Goal: Task Accomplishment & Management: Use online tool/utility

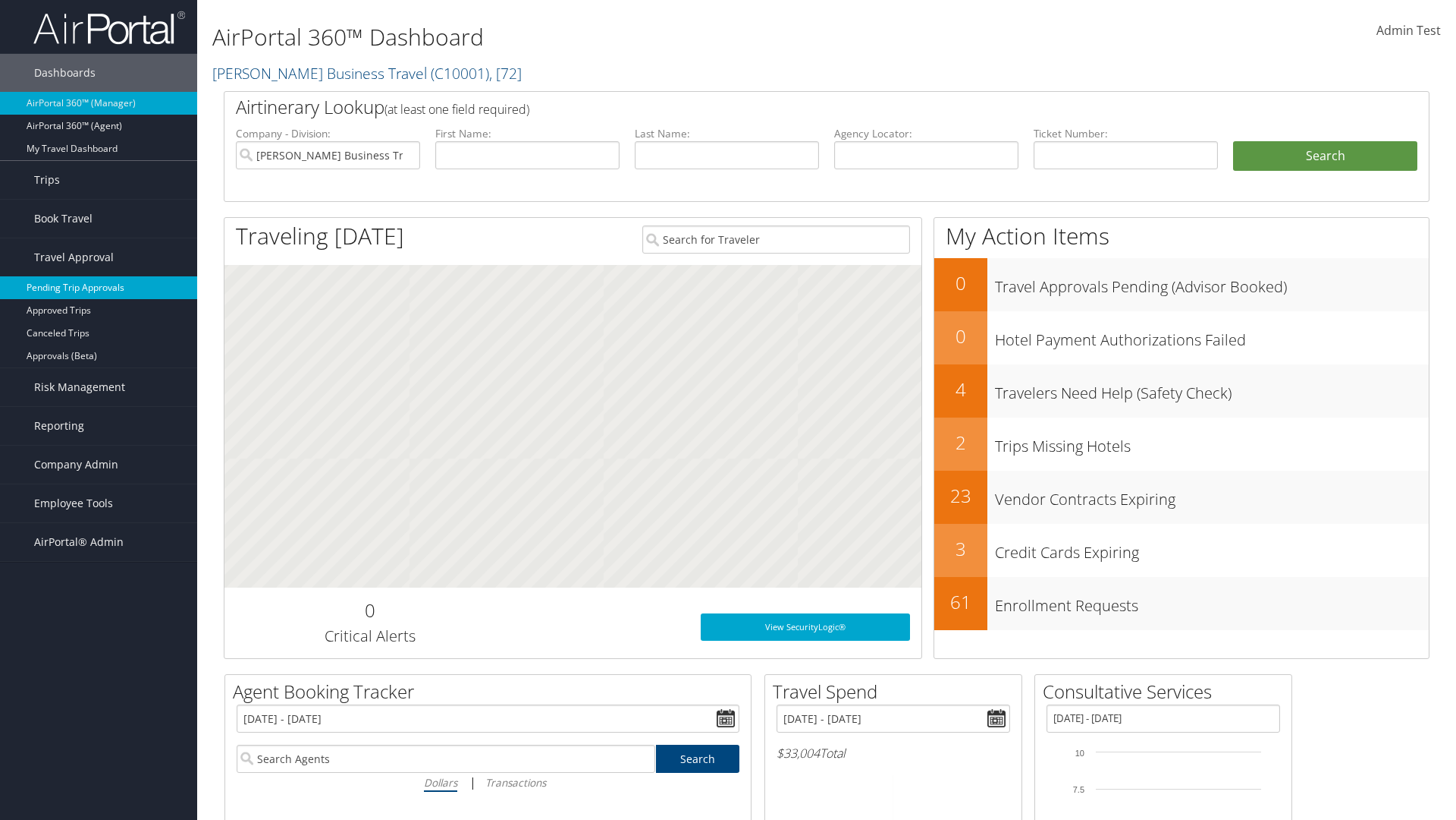
click at [99, 288] on link "Pending Trip Approvals" at bounding box center [99, 287] width 197 height 22
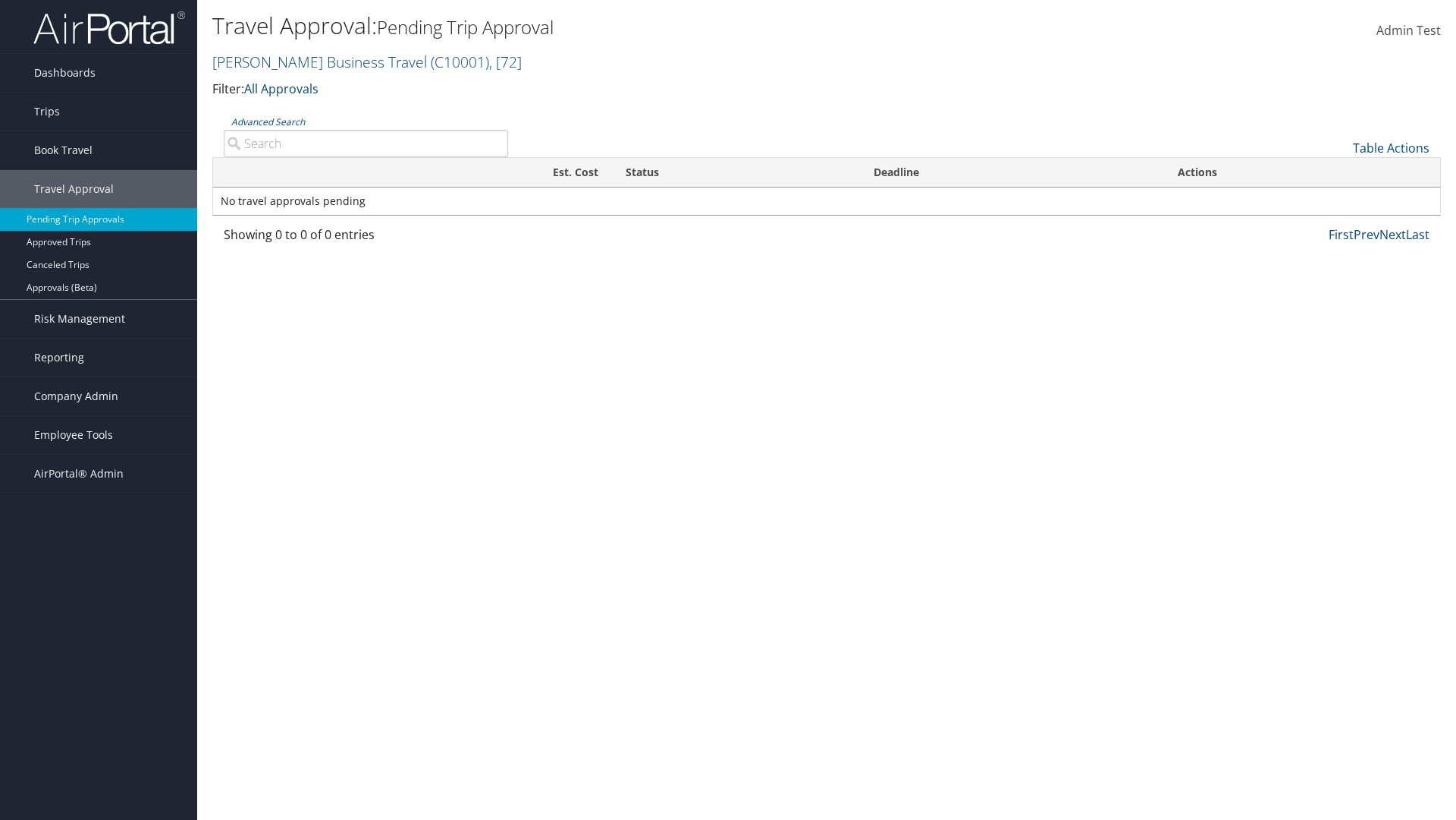
click at [268, 121] on link "Advanced Search" at bounding box center [268, 121] width 73 height 13
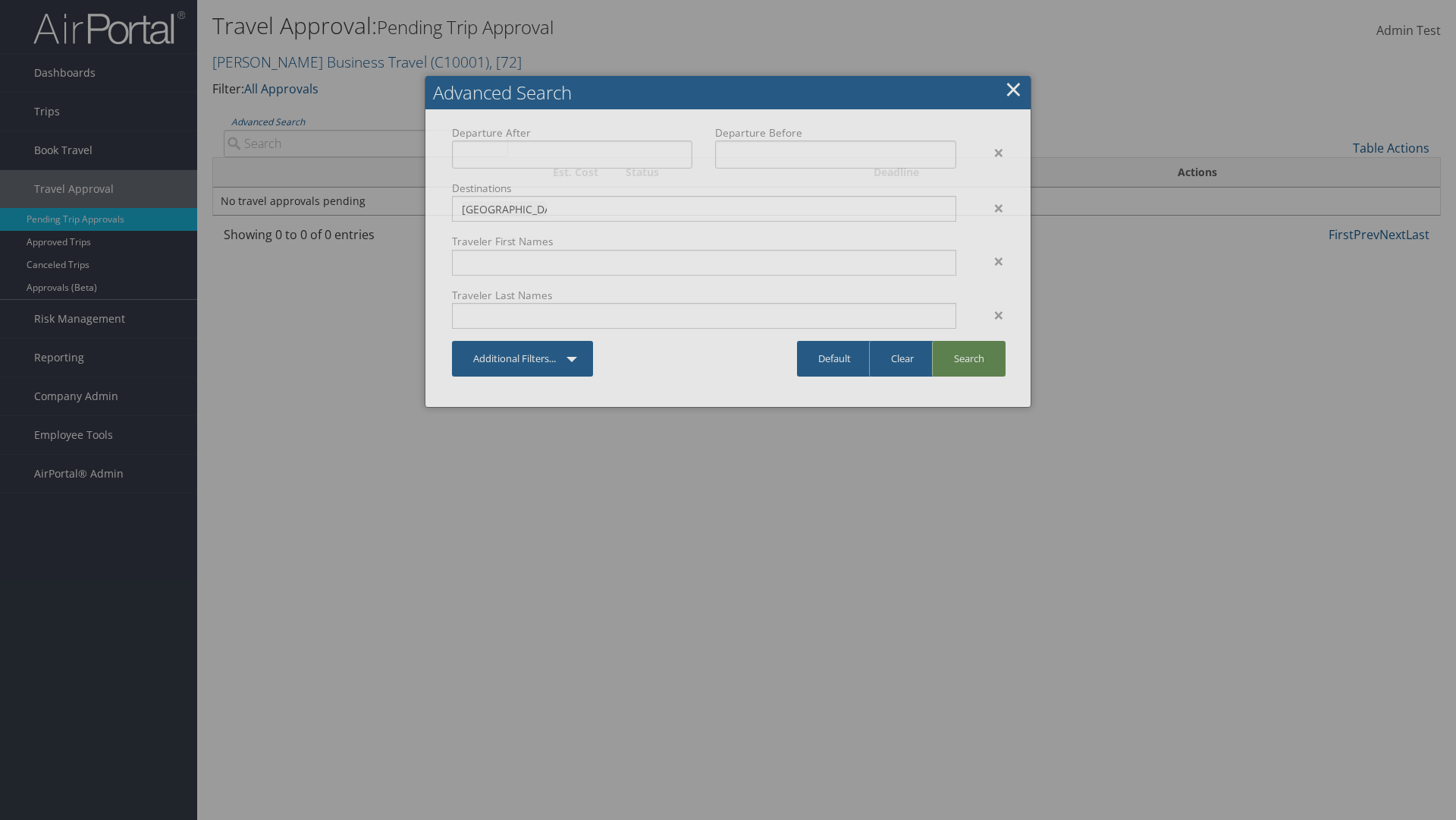
type input "[GEOGRAPHIC_DATA]"
click at [968, 358] on link "Search" at bounding box center [968, 358] width 73 height 35
type input "[GEOGRAPHIC_DATA]"
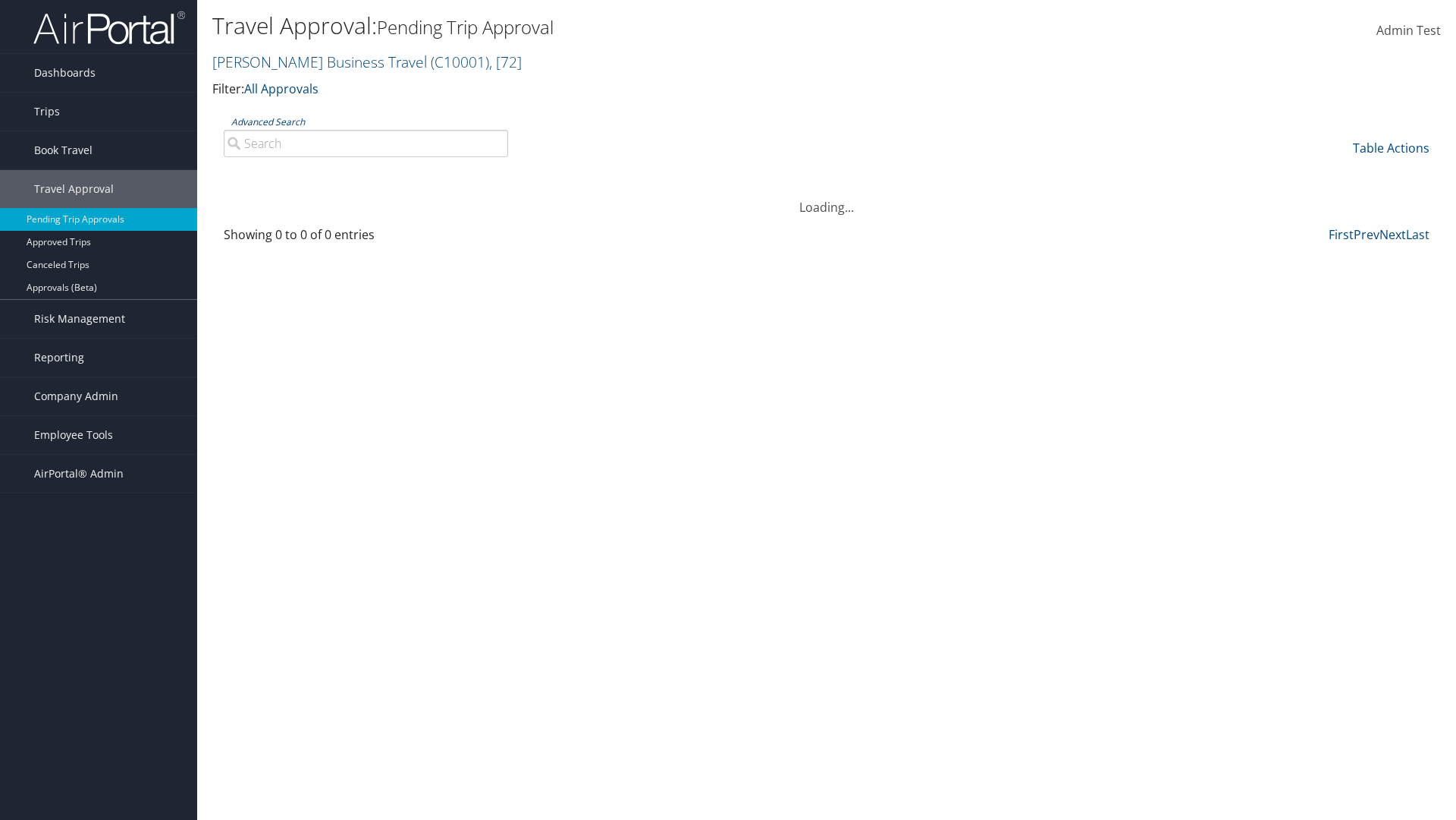
click at [268, 121] on link "Advanced Search" at bounding box center [268, 121] width 73 height 13
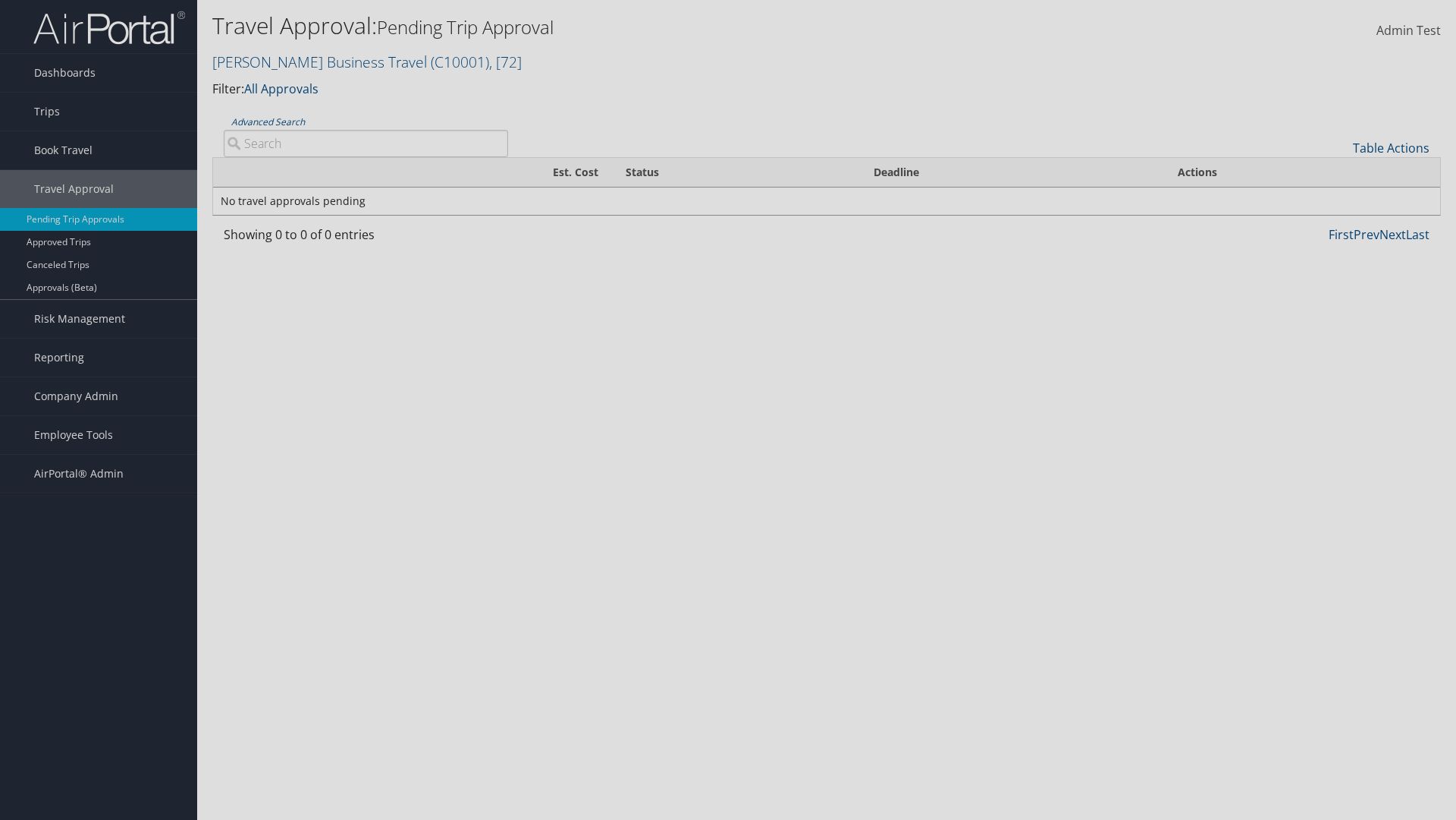
click at [0, 0] on link "Clear" at bounding box center [0, 0] width 0 height 0
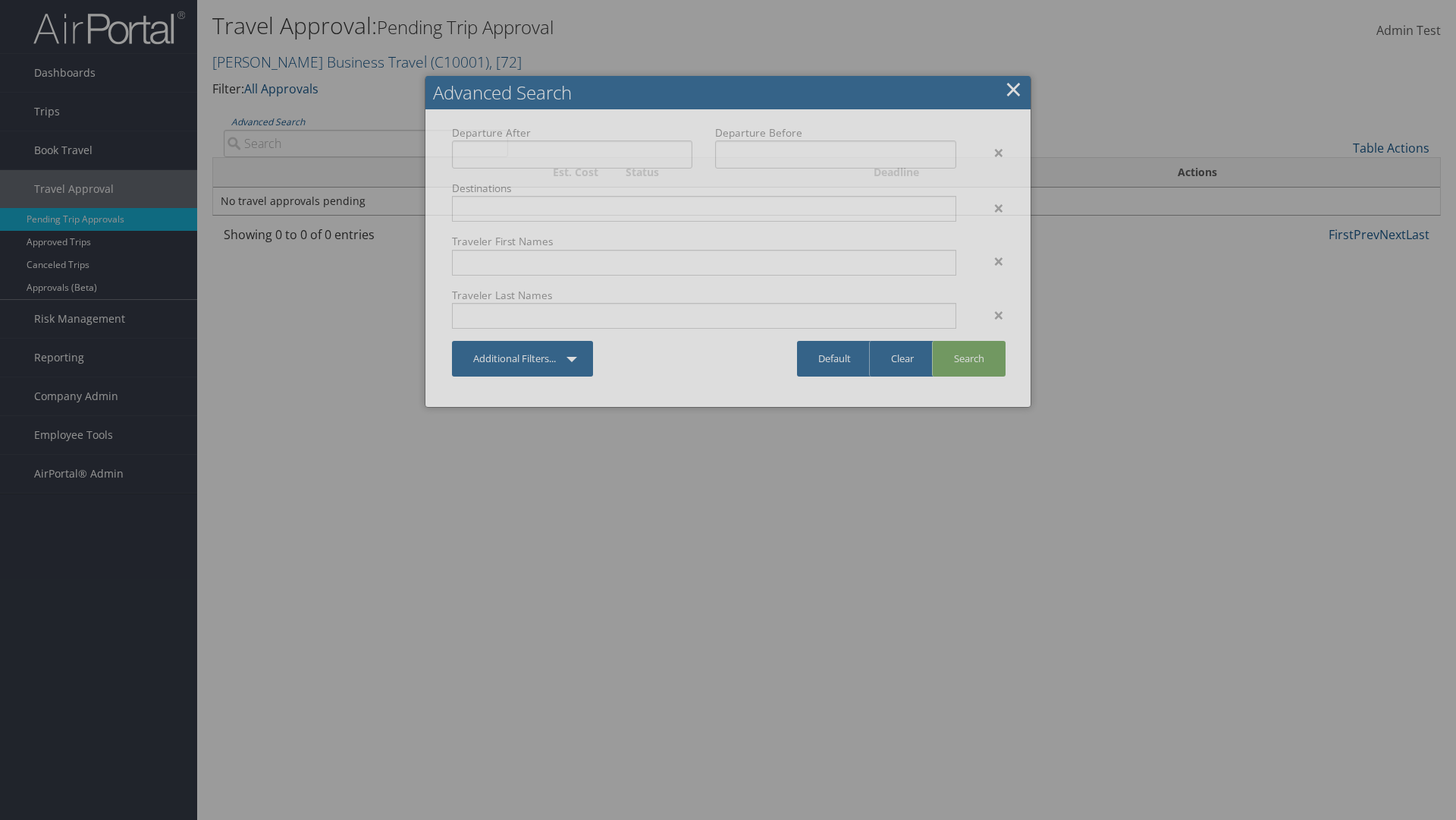
click at [1013, 89] on link "×" at bounding box center [1013, 88] width 17 height 30
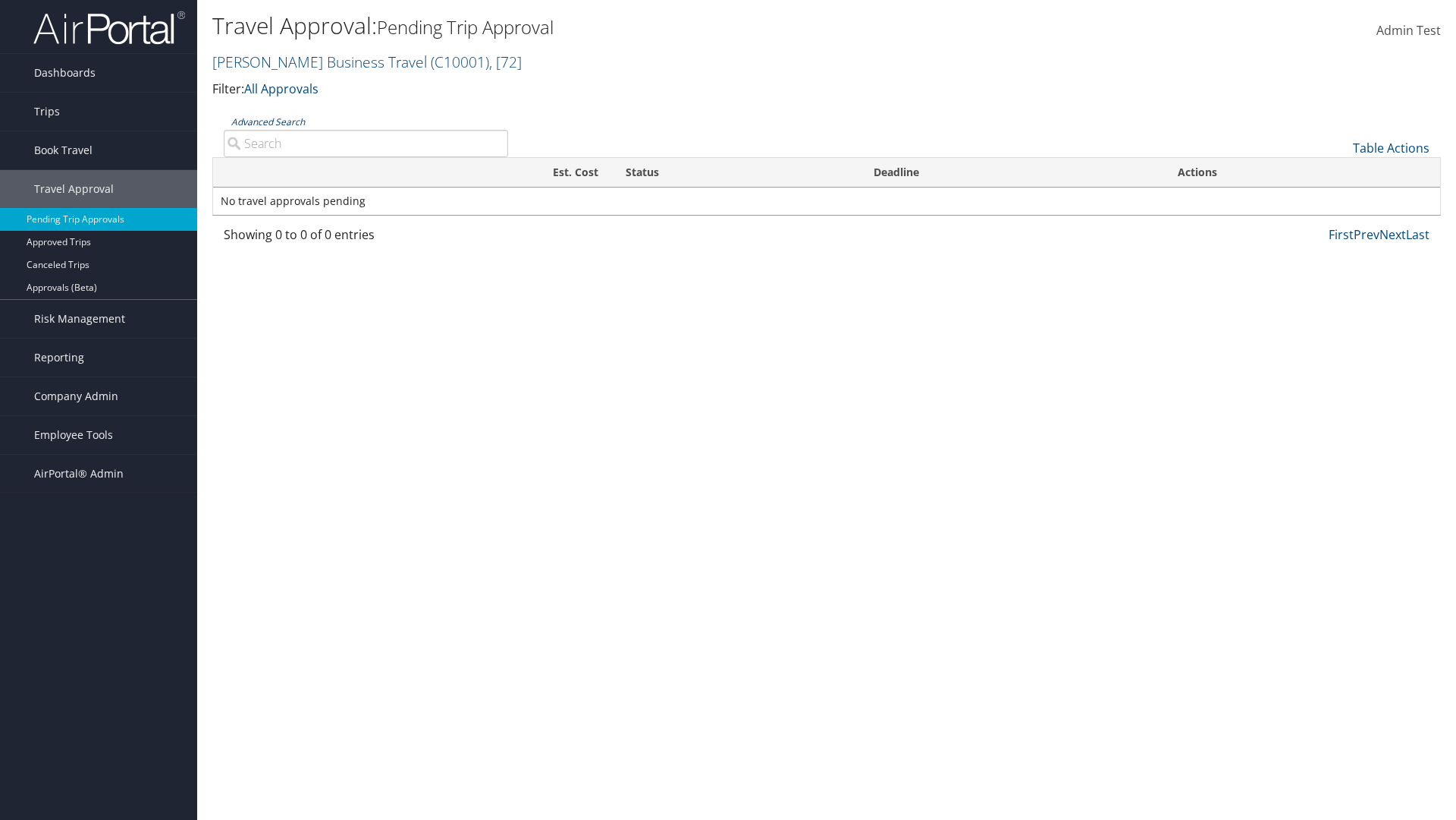
click at [268, 121] on link "Advanced Search" at bounding box center [268, 121] width 73 height 13
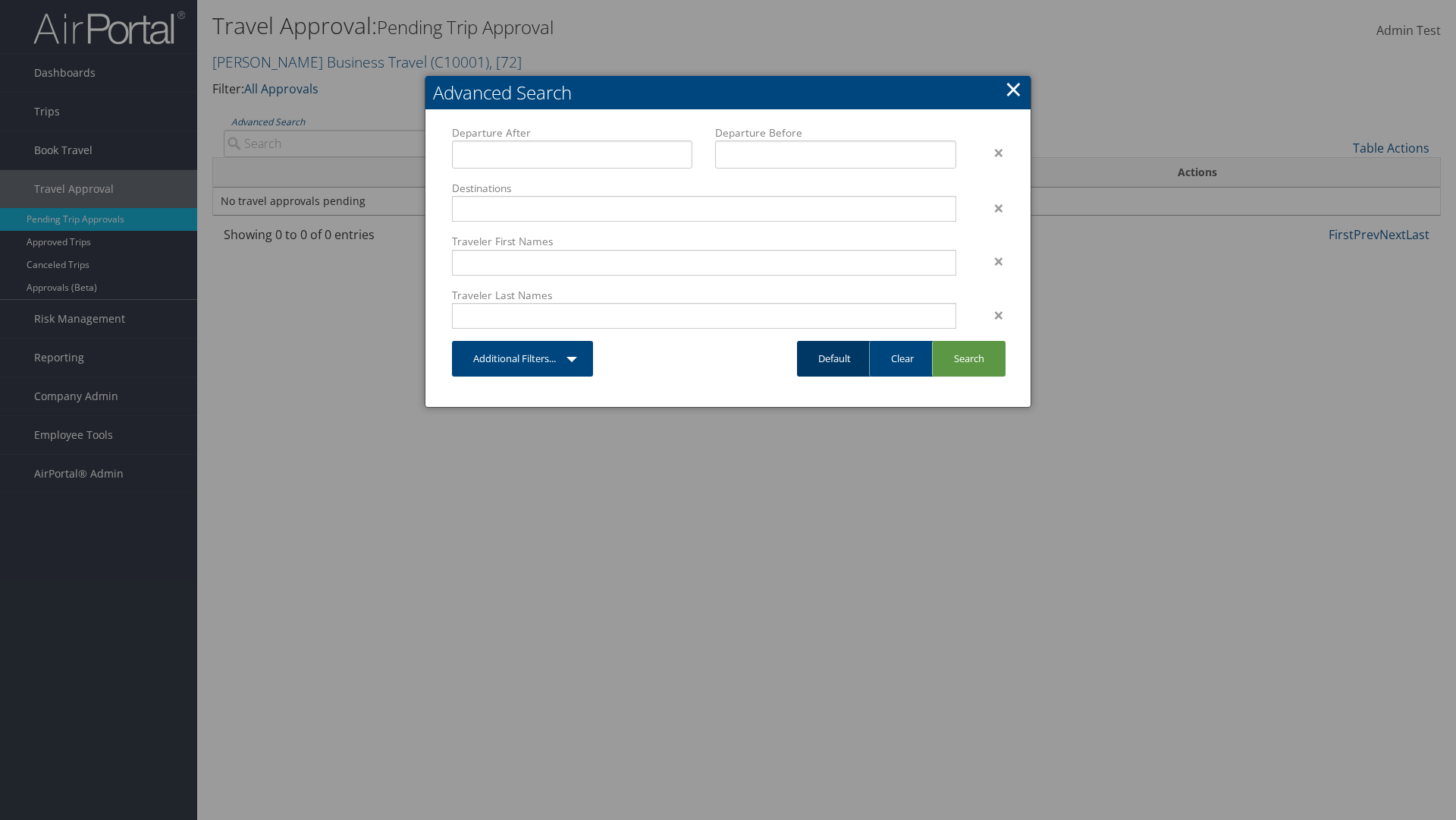
click at [834, 358] on link "Default" at bounding box center [834, 358] width 75 height 35
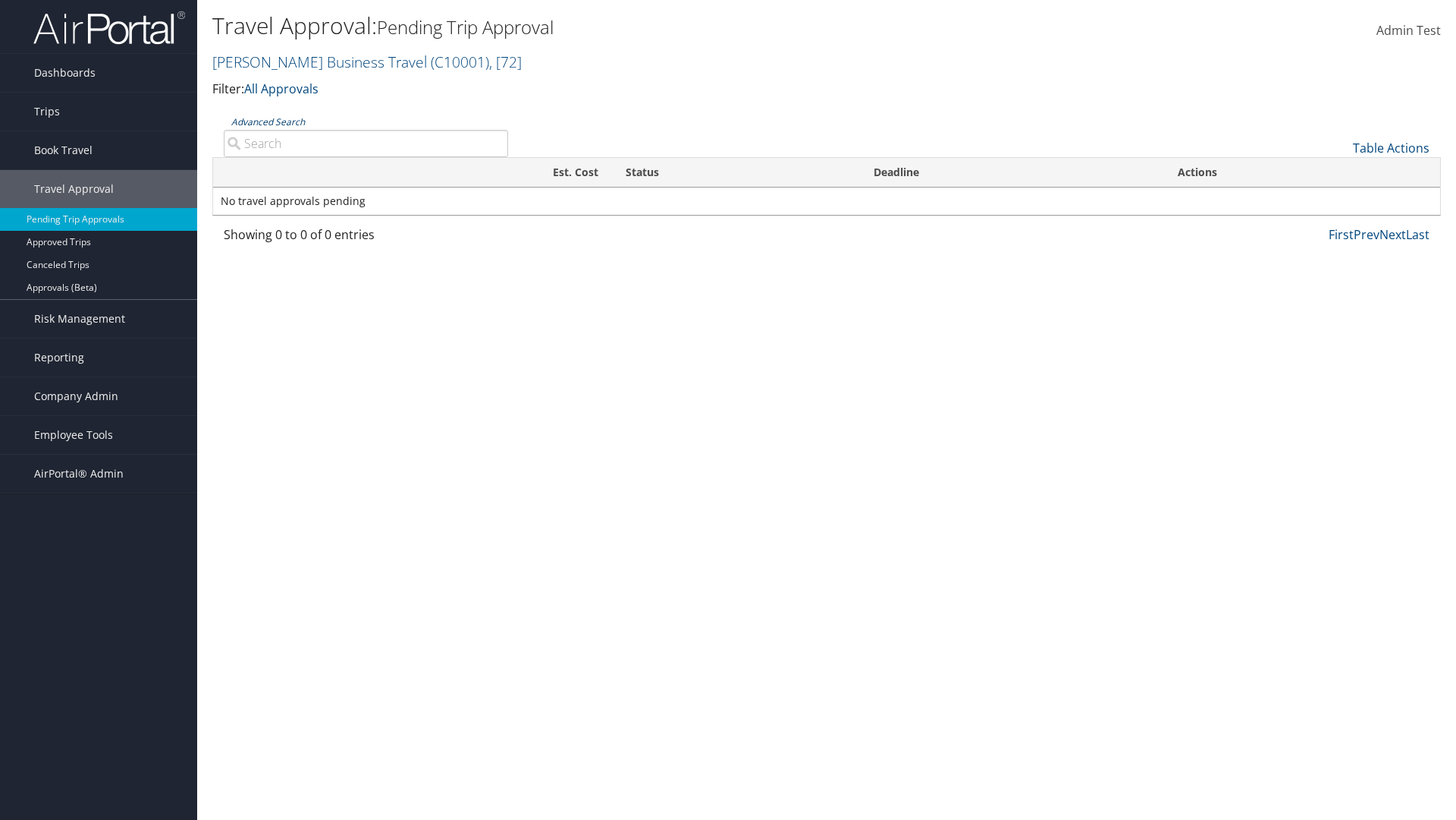
click at [268, 121] on link "Advanced Search" at bounding box center [268, 121] width 73 height 13
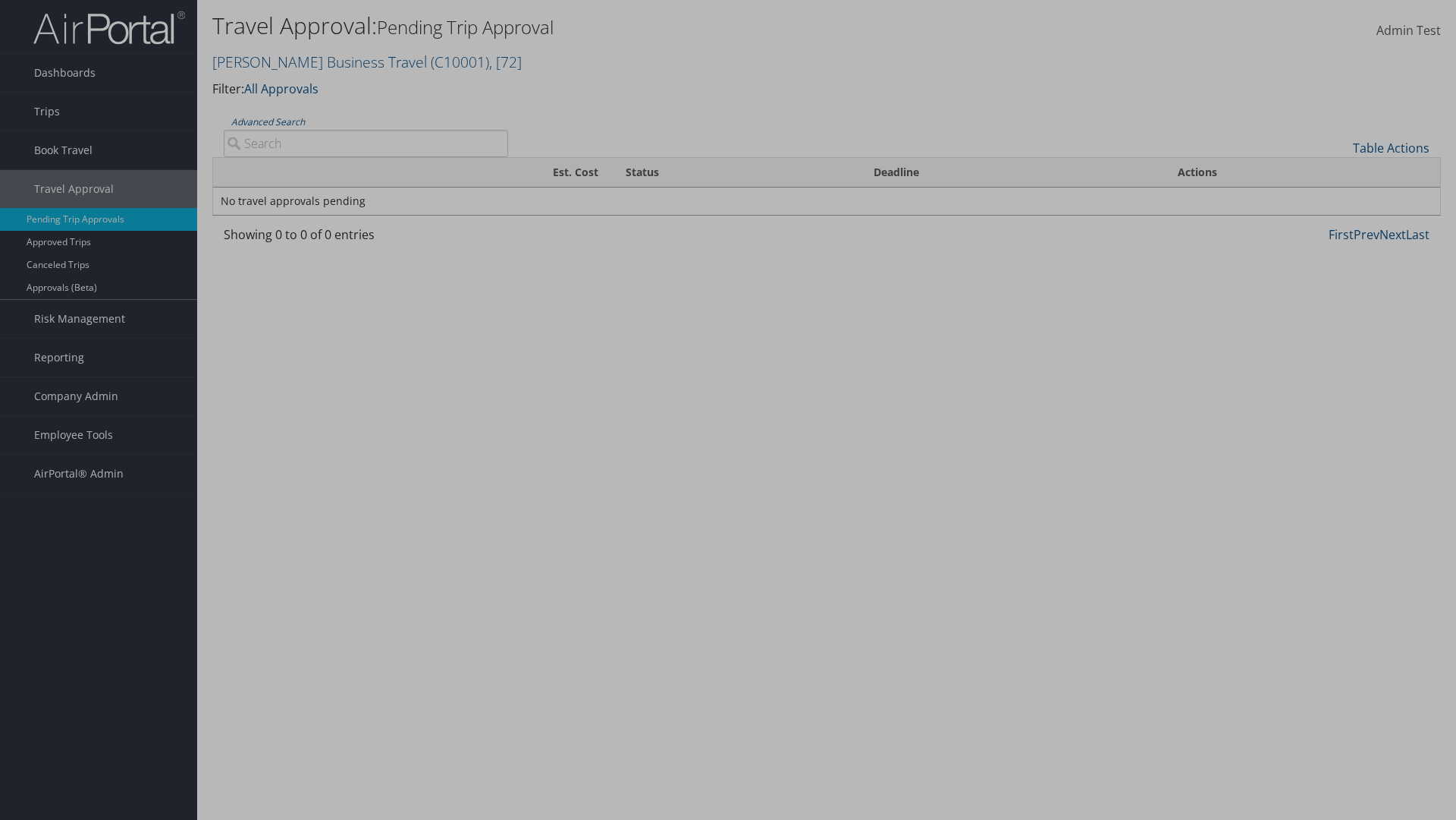
click at [0, 0] on div "×" at bounding box center [0, 0] width 0 height 0
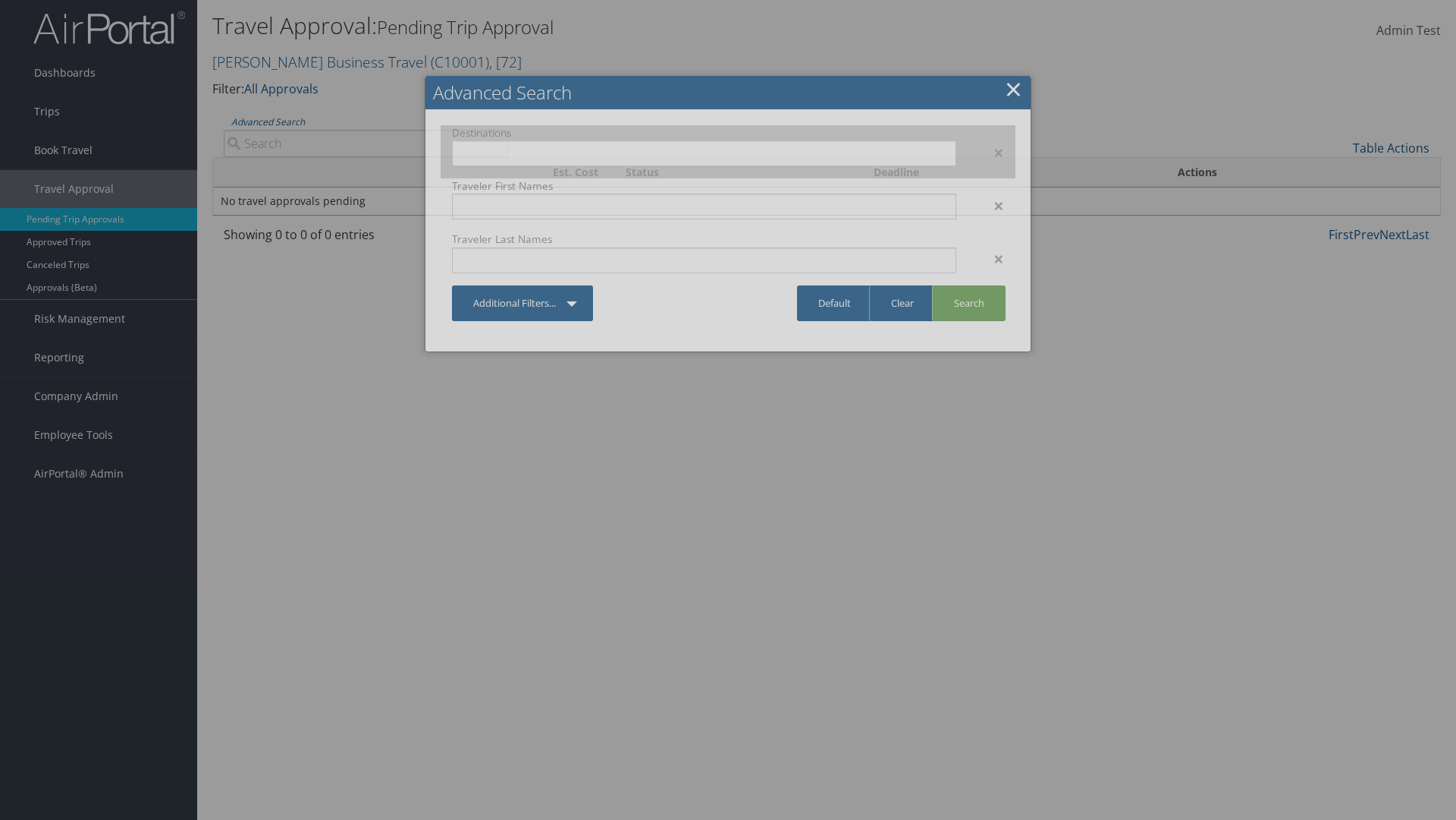
click at [992, 151] on div "×" at bounding box center [991, 152] width 48 height 18
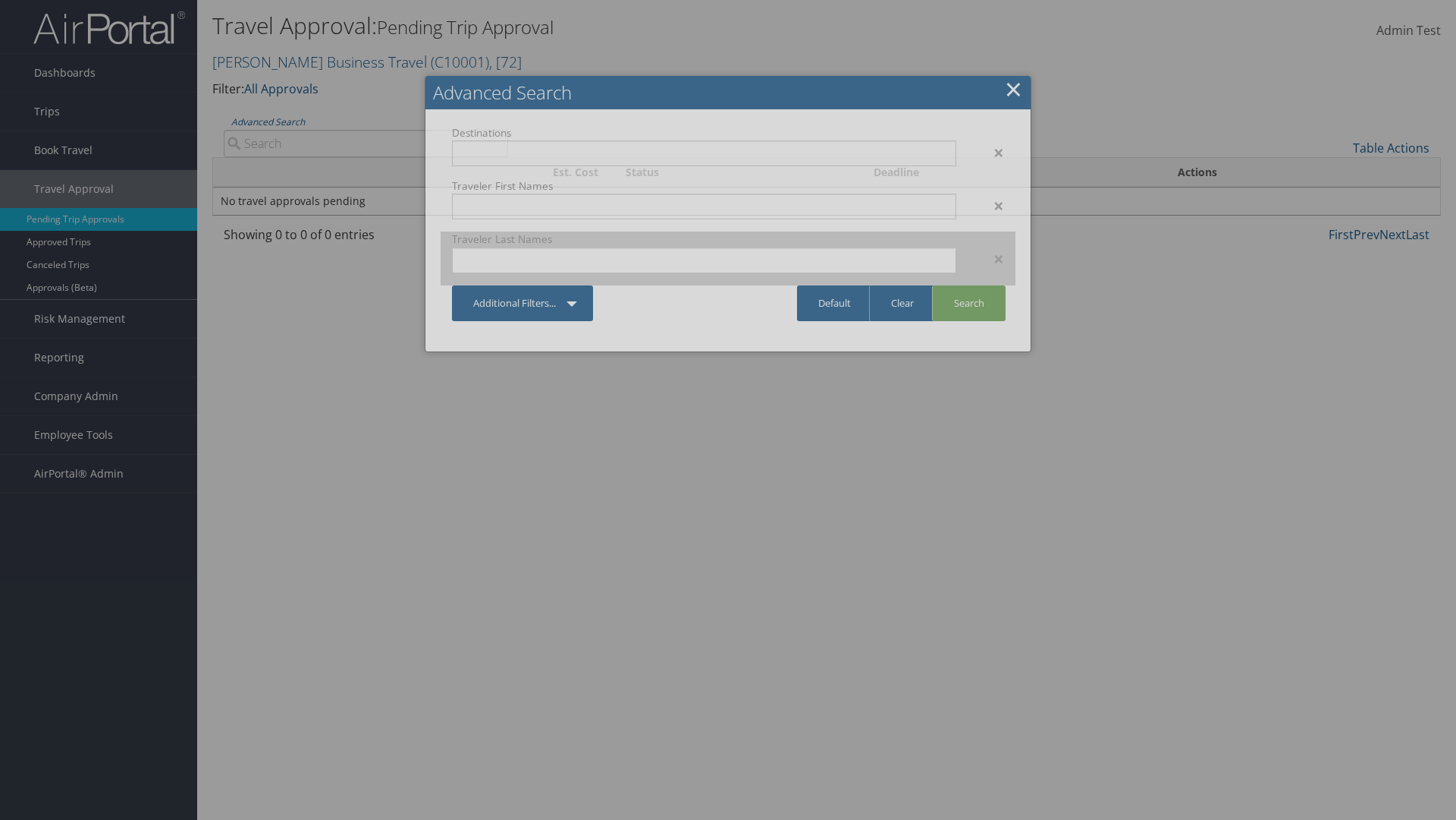
click at [992, 250] on div "×" at bounding box center [991, 259] width 48 height 18
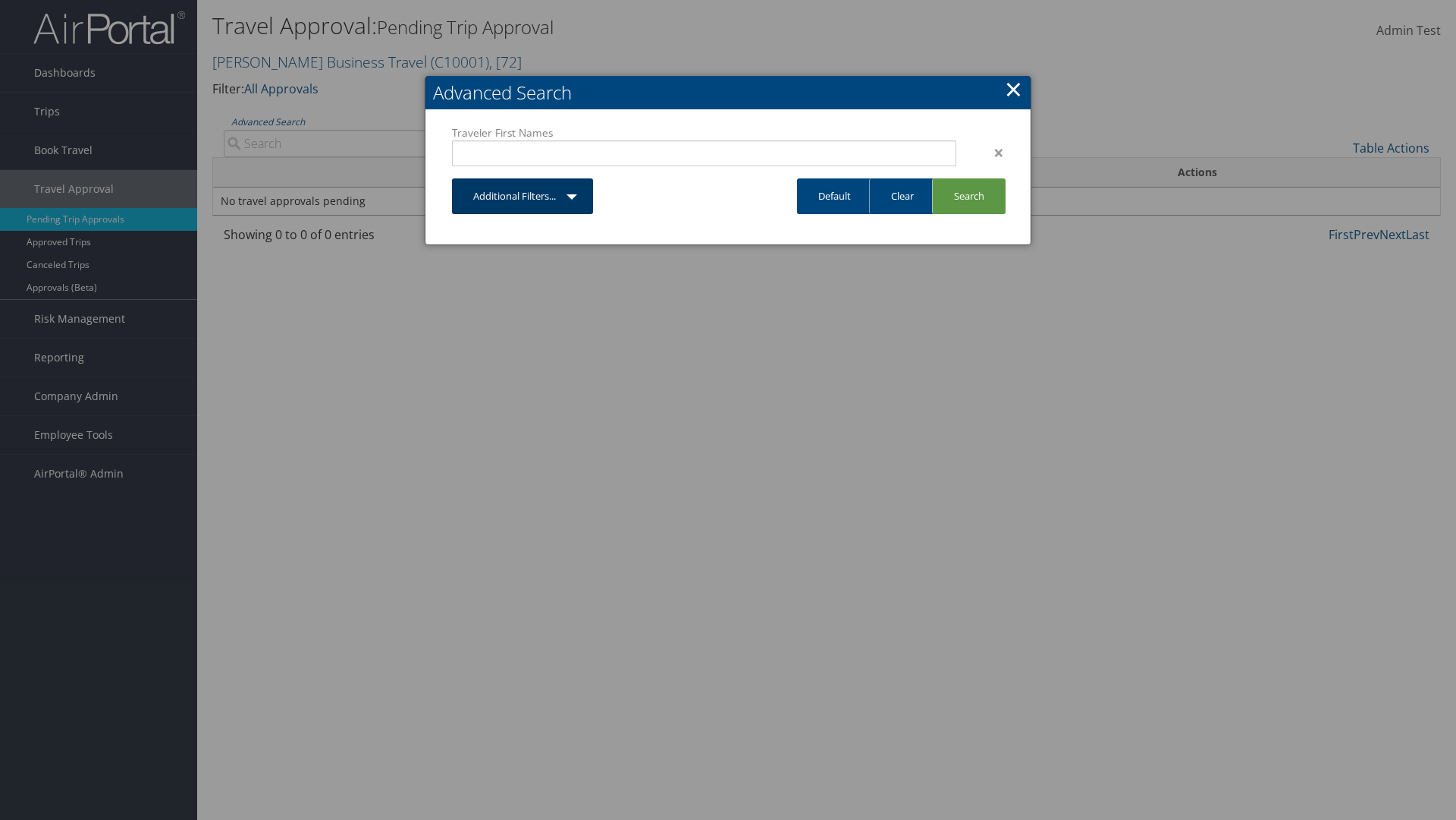
click at [992, 151] on div "×" at bounding box center [991, 152] width 48 height 18
click at [584, 178] on link "Additional Filters..." at bounding box center [522, 195] width 141 height 35
